Goal: Find contact information: Find contact information

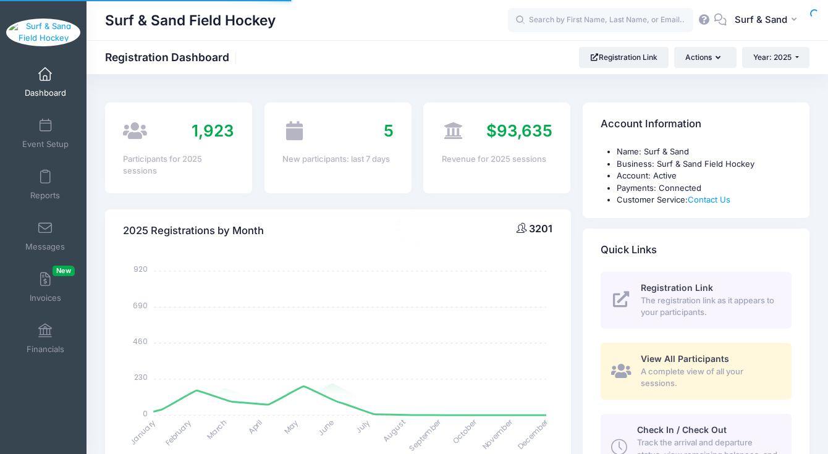
select select
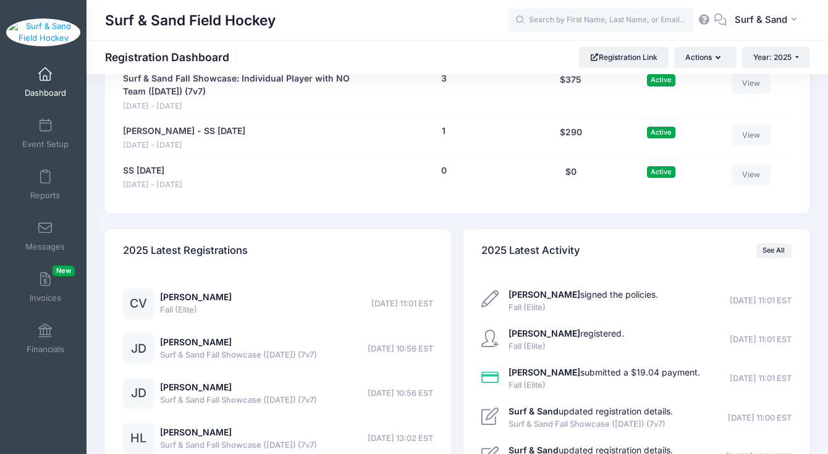
scroll to position [2722, 0]
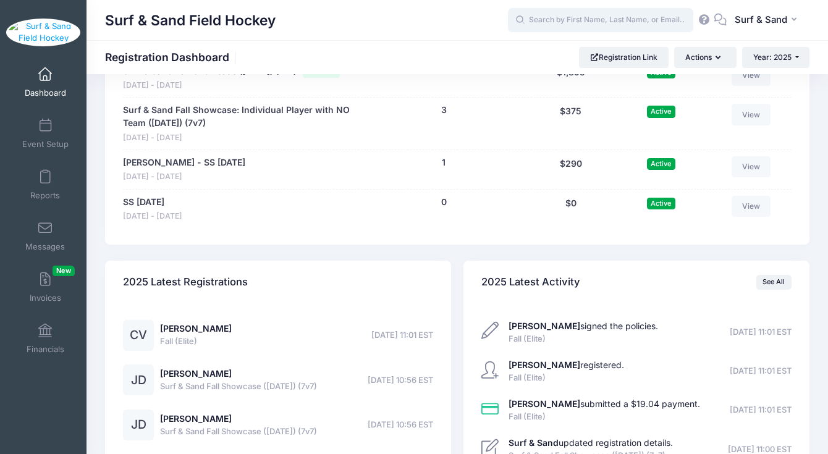
click at [555, 25] on input "text" at bounding box center [600, 20] width 185 height 25
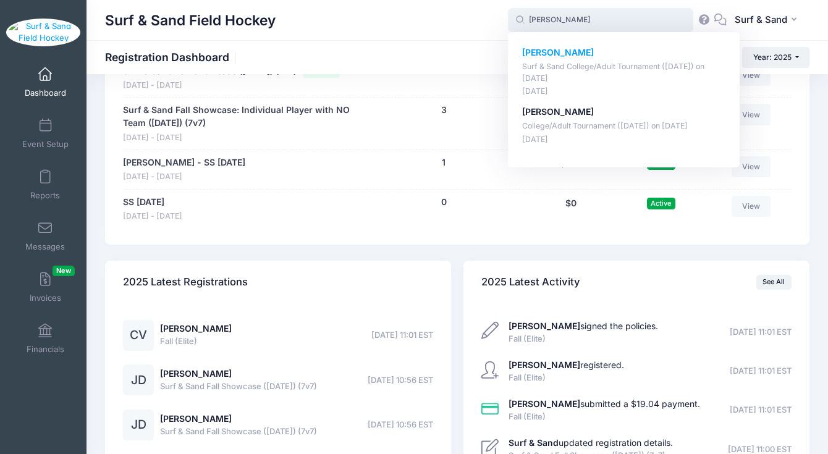
click at [547, 62] on p "Surf & Sand College/Adult Tournament ([DATE]) on [DATE]" at bounding box center [624, 72] width 204 height 23
type input "[PERSON_NAME] (Surf &amp; Sand College/Adult Tournament ([DATE]), [DATE])"
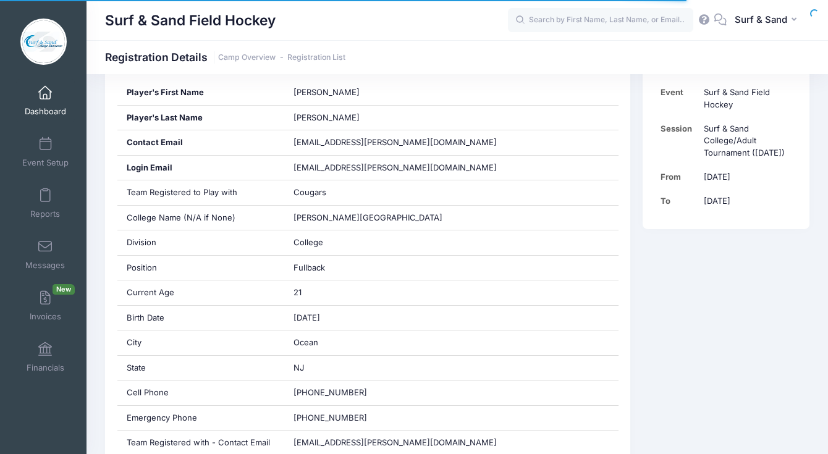
scroll to position [319, 0]
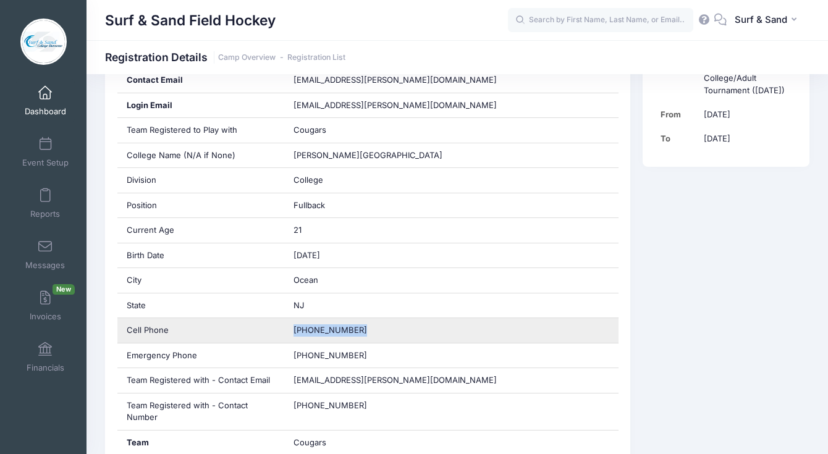
drag, startPoint x: 359, startPoint y: 331, endPoint x: 266, endPoint y: 329, distance: 92.7
click at [266, 329] on div "Cell Phone (732) 616-7943" at bounding box center [367, 330] width 501 height 25
copy div "(732) 616-7943"
